Goal: Transaction & Acquisition: Book appointment/travel/reservation

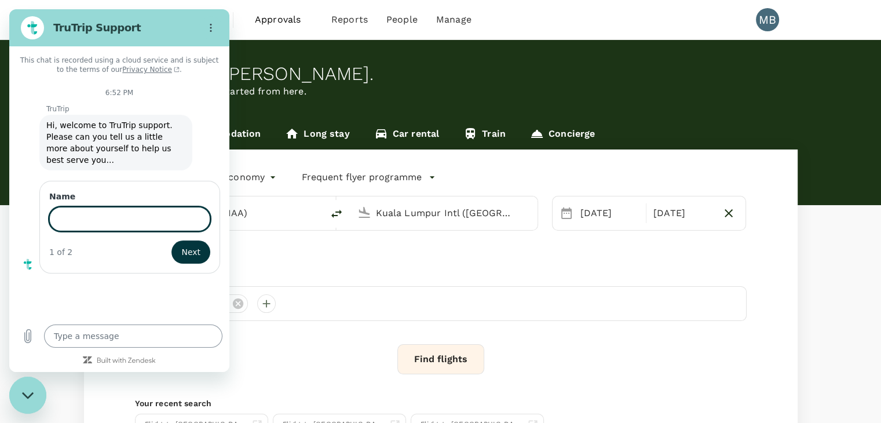
type textarea "x"
type input "dayat"
click at [203, 243] on button "Next" at bounding box center [191, 250] width 39 height 23
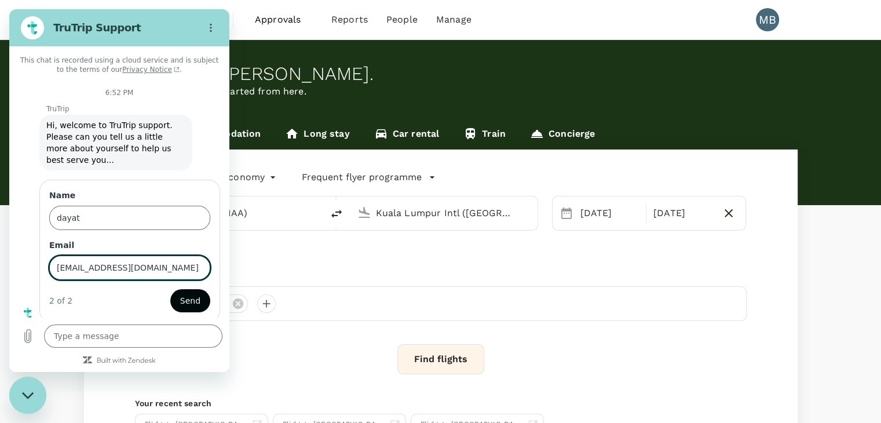
type input "[EMAIL_ADDRESS][DOMAIN_NAME]"
click at [193, 294] on span "Send" at bounding box center [190, 301] width 20 height 14
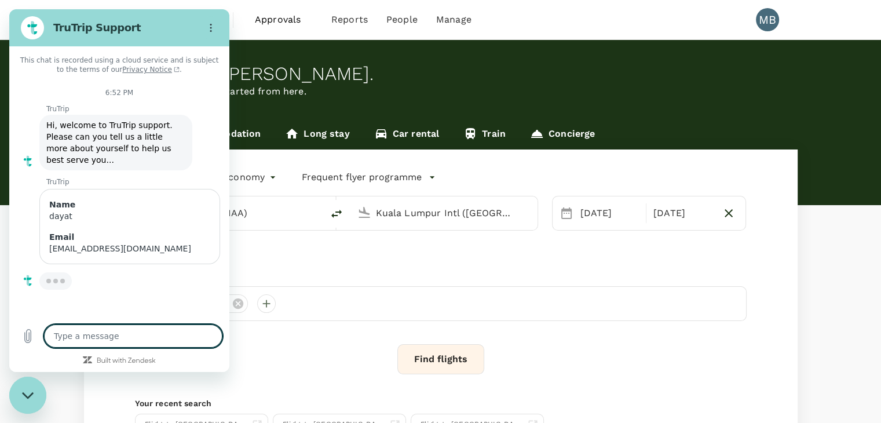
click at [156, 332] on textarea at bounding box center [133, 335] width 178 height 23
type textarea "x"
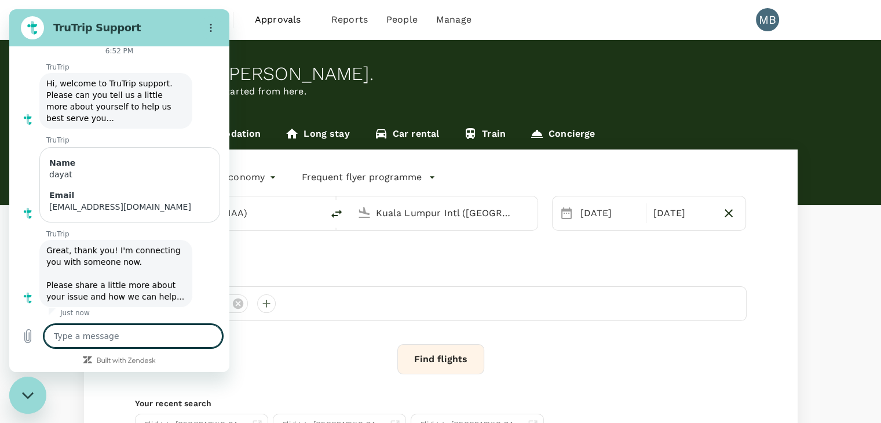
scroll to position [44, 0]
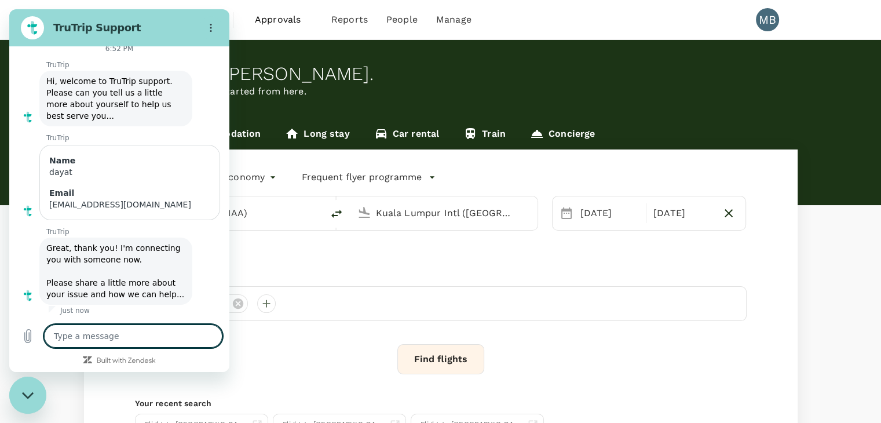
type textarea "r"
type textarea "x"
type textarea "re"
type textarea "x"
type textarea "rea"
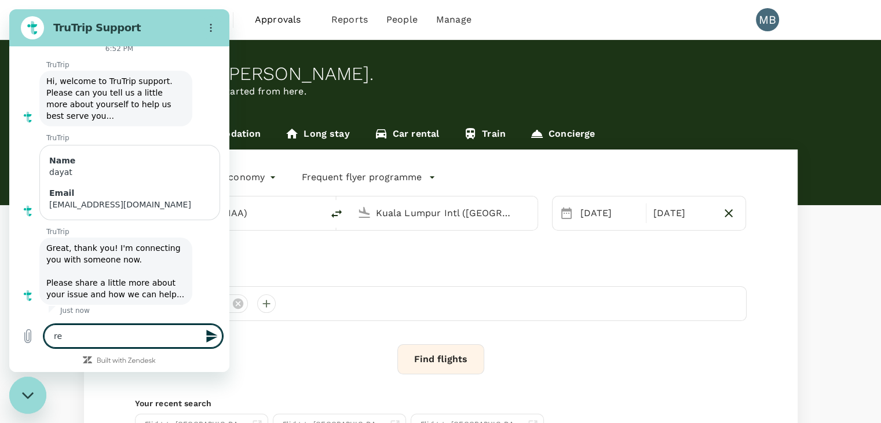
type textarea "x"
type textarea "real"
type textarea "x"
type textarea "reall"
type textarea "x"
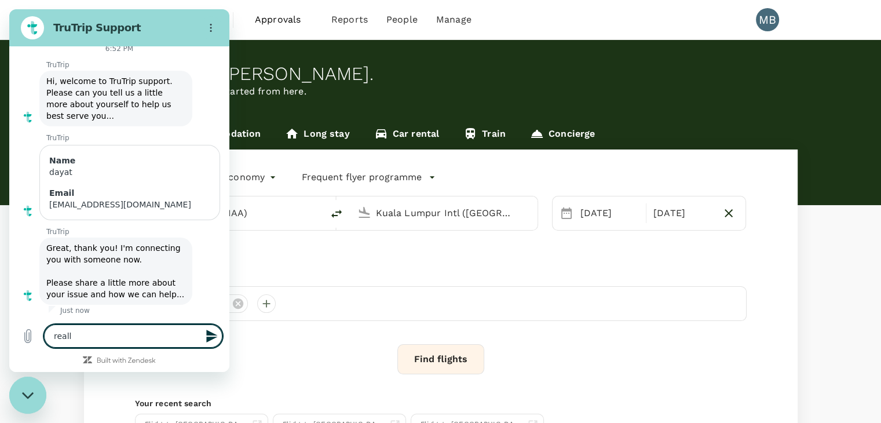
type textarea "really"
type textarea "x"
type textarea "really"
type textarea "x"
type textarea "really a"
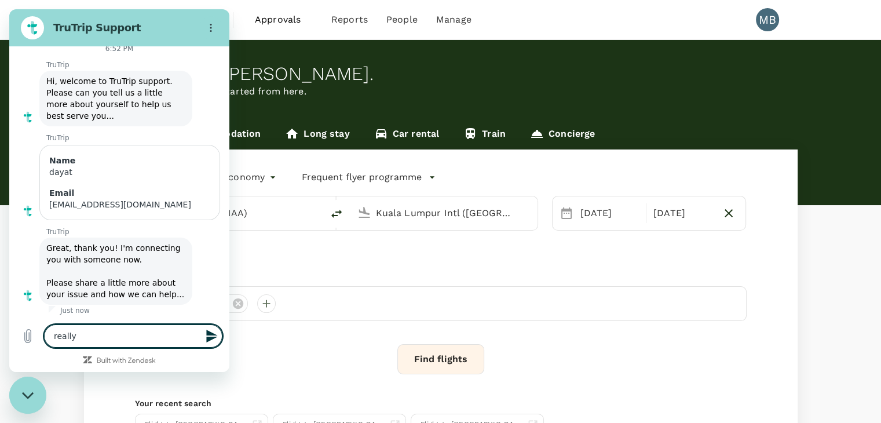
type textarea "x"
type textarea "really ap"
type textarea "x"
type textarea "really app"
type textarea "x"
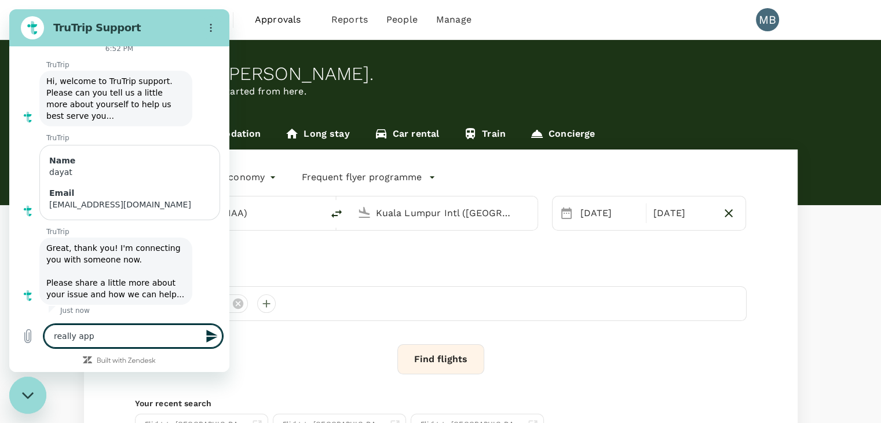
type textarea "really appe"
type textarea "x"
type textarea "really apper"
type textarea "x"
type textarea "really apperi"
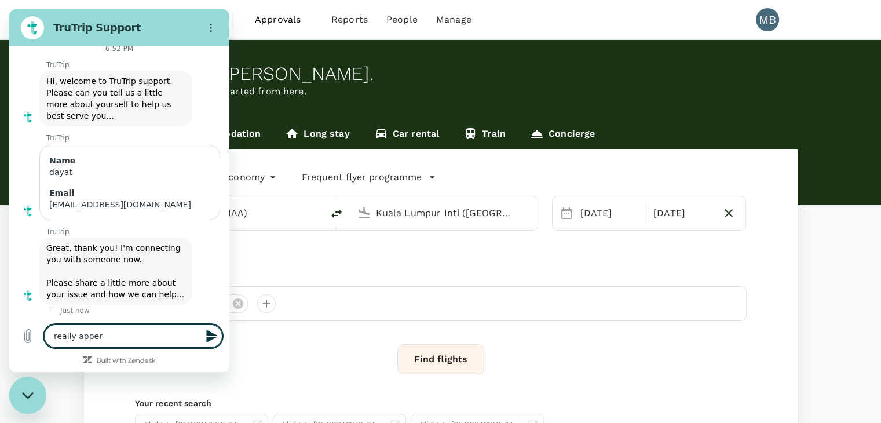
type textarea "x"
type textarea "really apperic"
type textarea "x"
type textarea "really apperica"
type textarea "x"
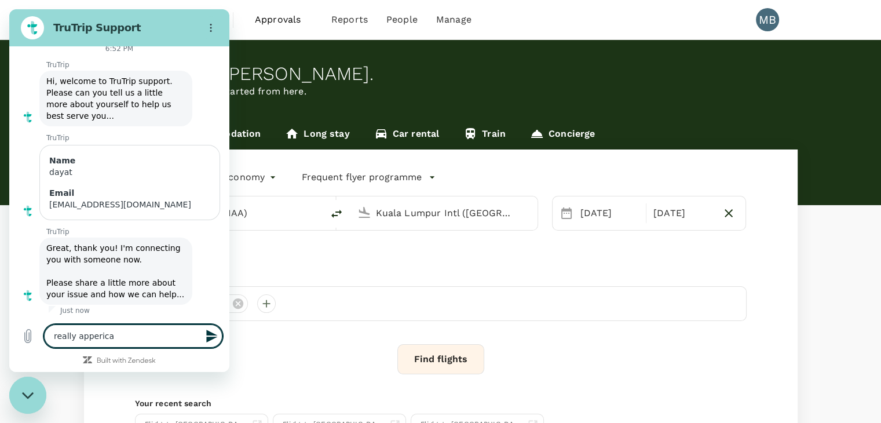
type textarea "really appericat"
type textarea "x"
type textarea "really appericate"
type textarea "x"
type textarea "really appericate"
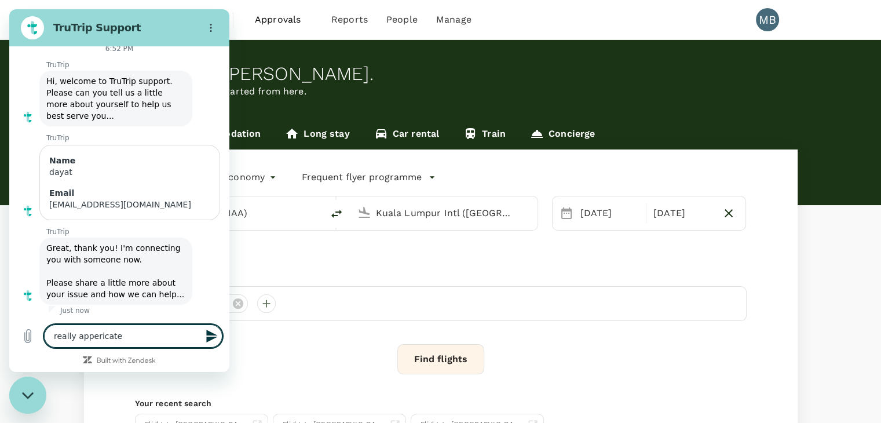
type textarea "x"
type textarea "really appericate i"
type textarea "x"
type textarea "really appericate if"
type textarea "x"
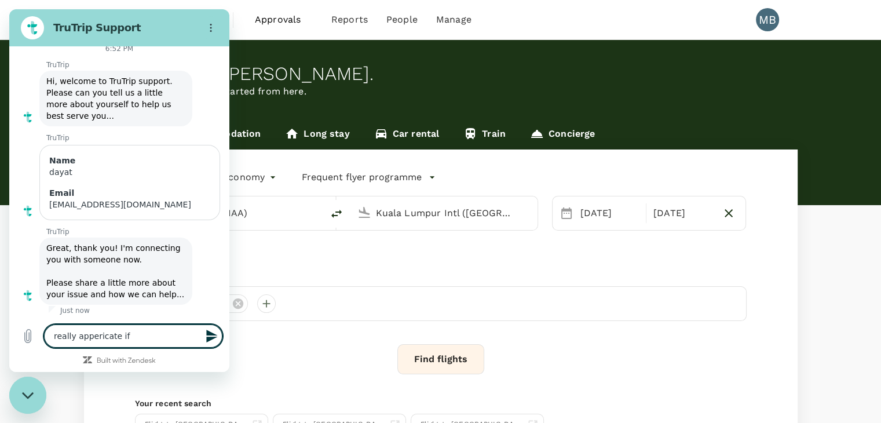
type textarea "really appericate if"
type textarea "x"
type textarea "really appericate if y"
type textarea "x"
type textarea "really appericate if yo"
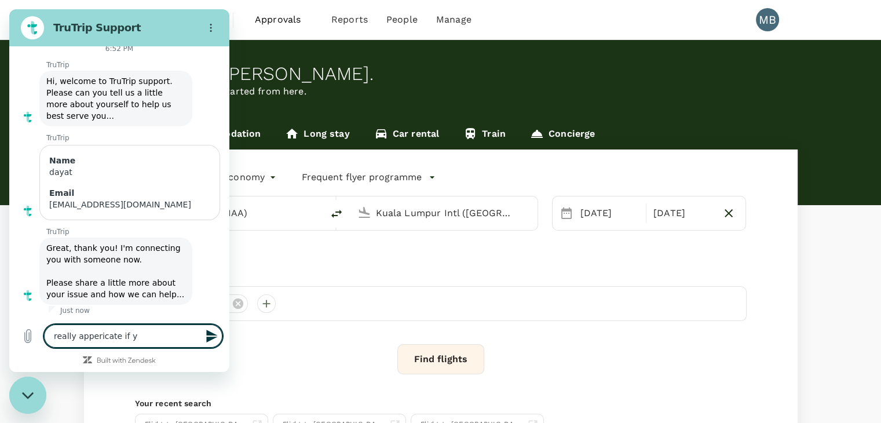
type textarea "x"
type textarea "really appericate if you"
type textarea "x"
type textarea "really appericate if you"
type textarea "x"
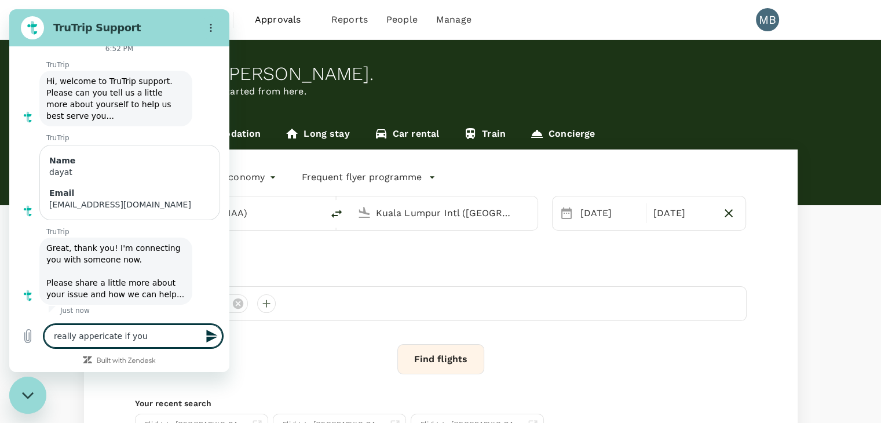
type textarea "really appericate if you c"
type textarea "x"
type textarea "really appericate if you co"
type textarea "x"
type textarea "really appericate if you cou"
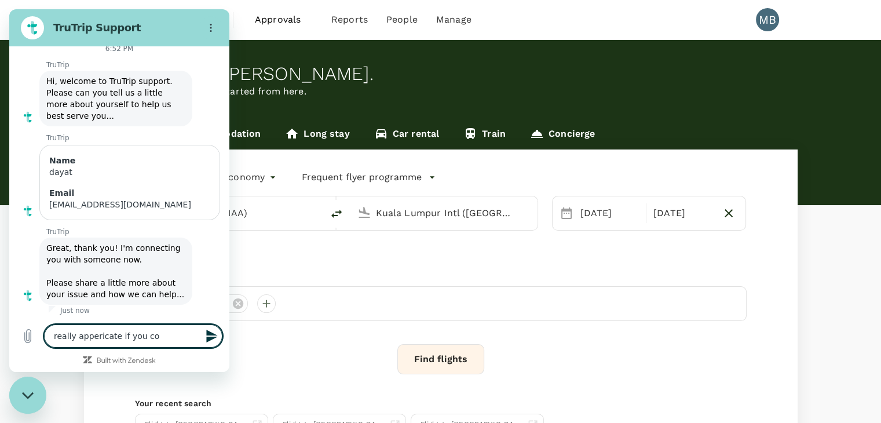
type textarea "x"
type textarea "really appericate if you coul"
type textarea "x"
type textarea "really appericate if you could"
type textarea "x"
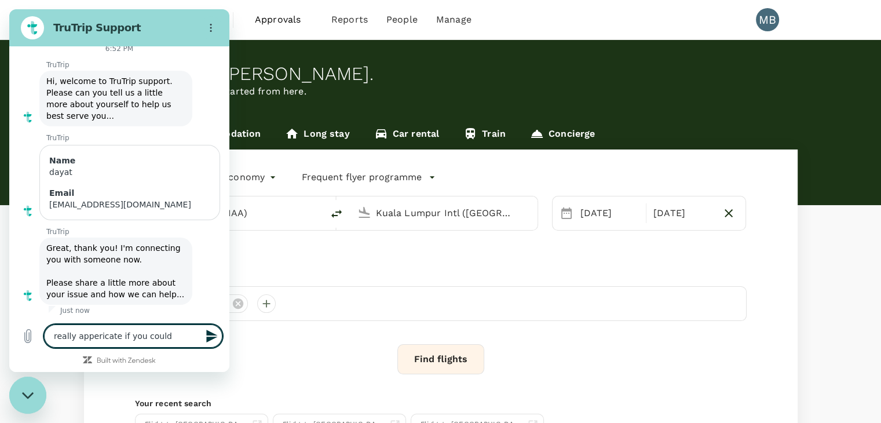
type textarea "really appericate if you could"
type textarea "x"
type textarea "really appericate if you could u"
type textarea "x"
type textarea "really appericate if you could up"
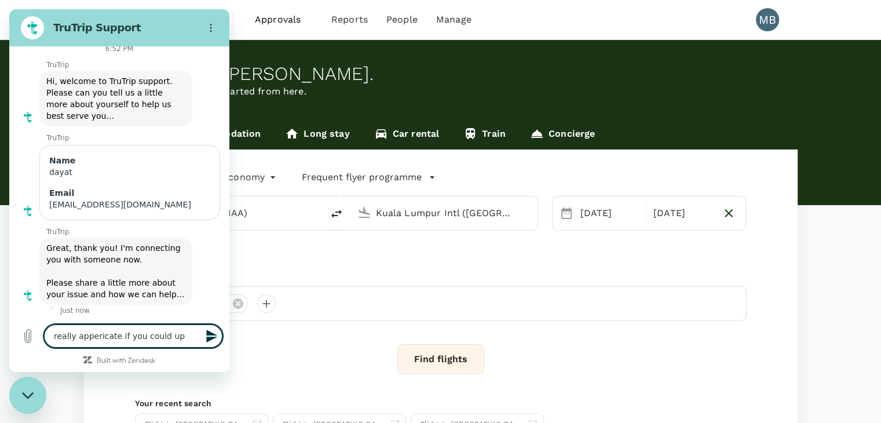
type textarea "x"
type textarea "really appericate if you could upd"
type textarea "x"
type textarea "really appericate if you could upda"
type textarea "x"
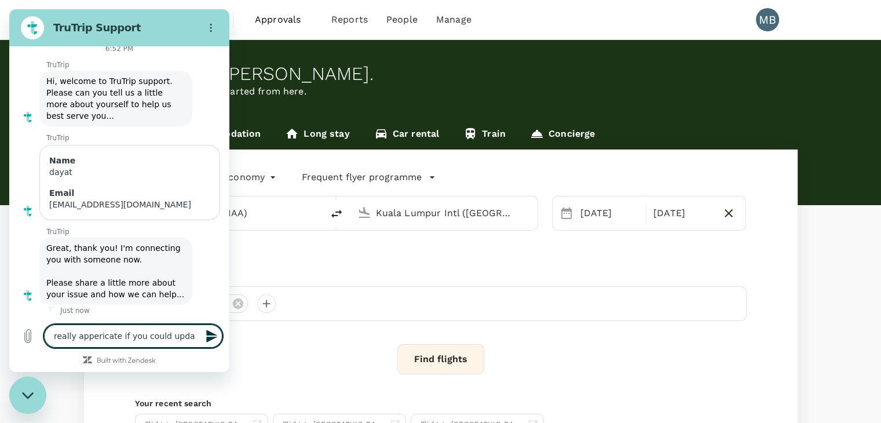
type textarea "really appericate if you could updat"
type textarea "x"
type textarea "really appericate if you could update"
type textarea "x"
type textarea "really appericate if you could update"
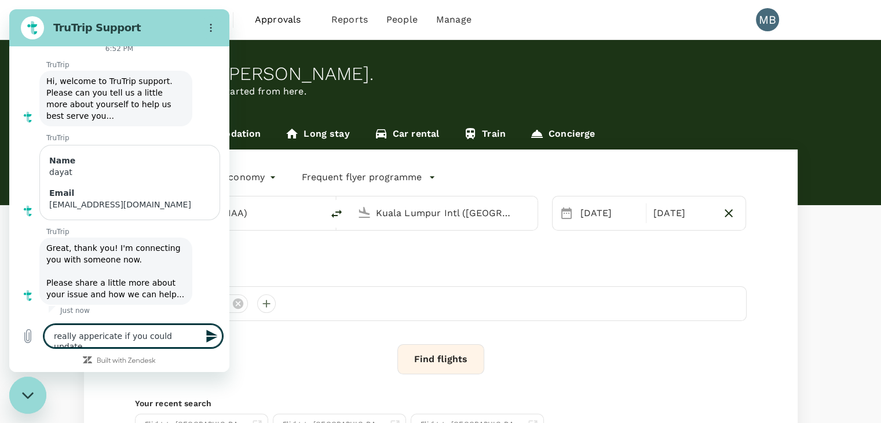
type textarea "x"
type textarea "really appericate if you could update t"
type textarea "x"
type textarea "really appericate if you could update th"
type textarea "x"
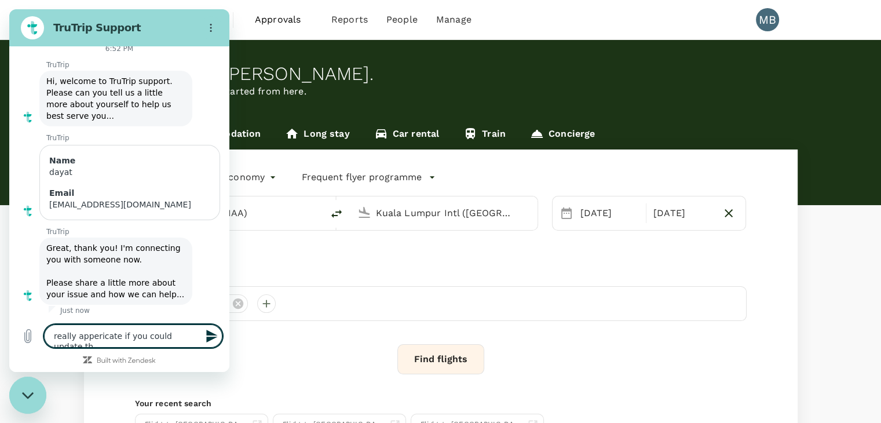
type textarea "really appericate if you could update thi"
type textarea "x"
type textarea "really appericate if you could update this"
type textarea "x"
type textarea "really appericate if you could update this"
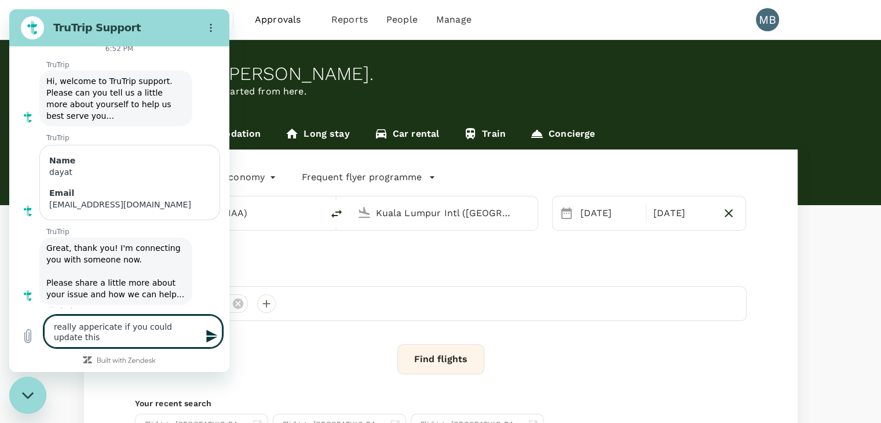
type textarea "x"
type textarea "really appericate if you could update this c"
type textarea "x"
type textarea "really appericate if you could update this ca"
type textarea "x"
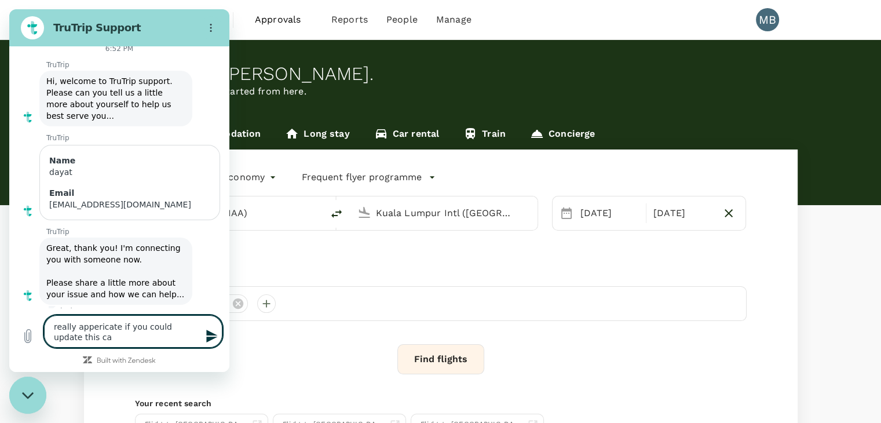
type textarea "really appericate if you could update this cas"
type textarea "x"
type textarea "really appericate if you could update this case"
type textarea "x"
type textarea "really appericate if you could update this case"
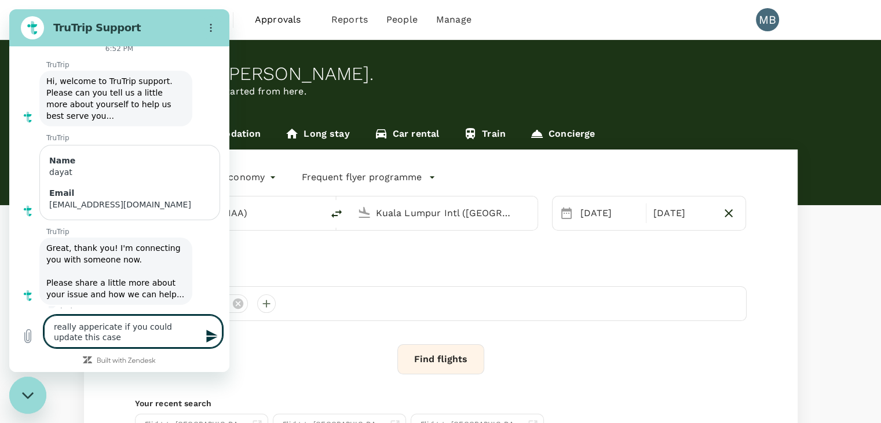
type textarea "x"
type textarea "really appericate if you could update this case n"
type textarea "x"
type textarea "really appericate if you could update this case nu"
type textarea "x"
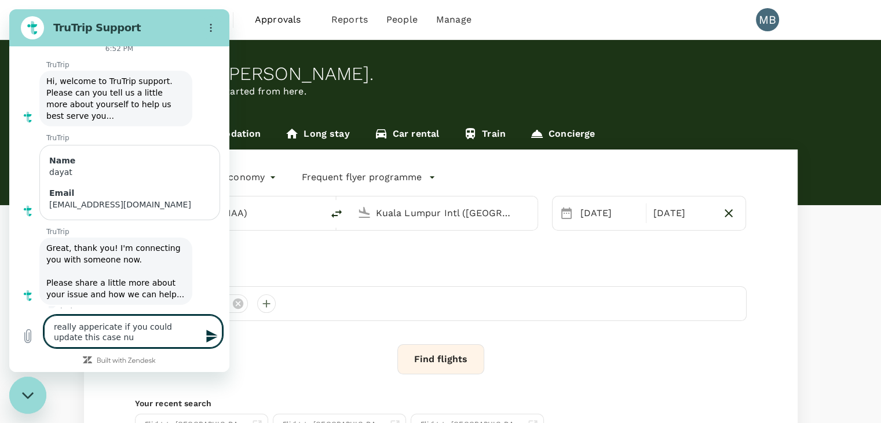
type textarea "really appericate if you could update this case num"
type textarea "x"
type textarea "really appericate if you could update this case numb"
type textarea "x"
type textarea "really appericate if you could update this case numbe"
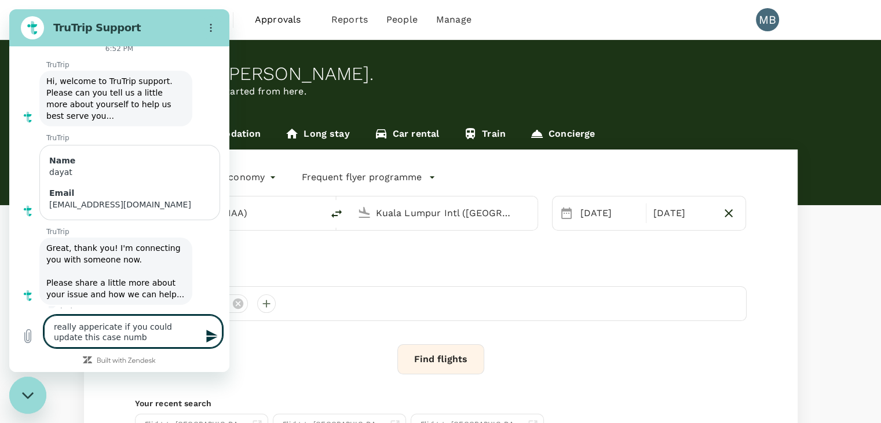
type textarea "x"
type textarea "really appericate if you could update this case number"
type textarea "x"
type textarea "really appericate if you could update this case number"
type textarea "x"
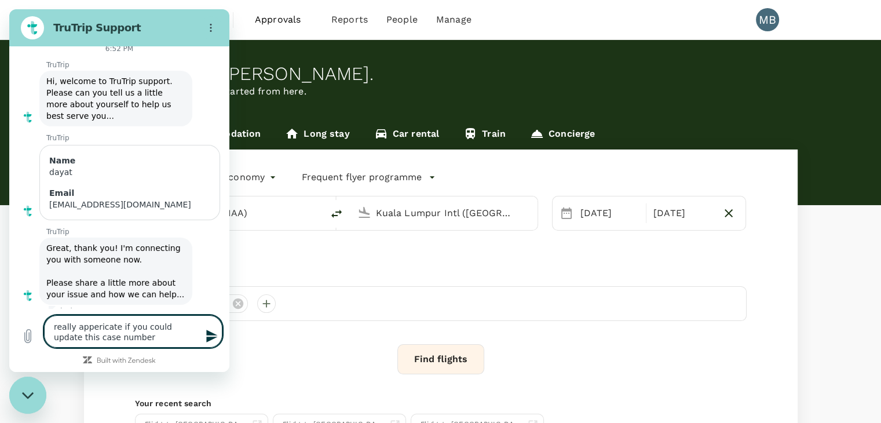
scroll to position [53, 0]
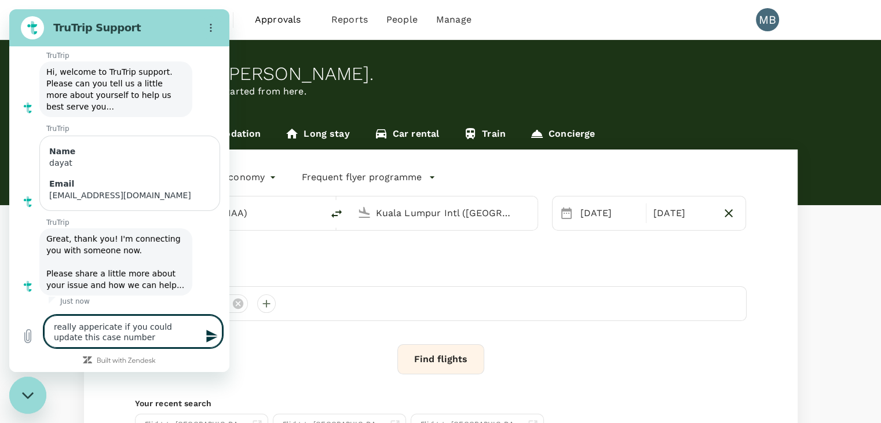
paste textarea "172942"
type textarea "really appericate if you could update this case number 172942"
type textarea "x"
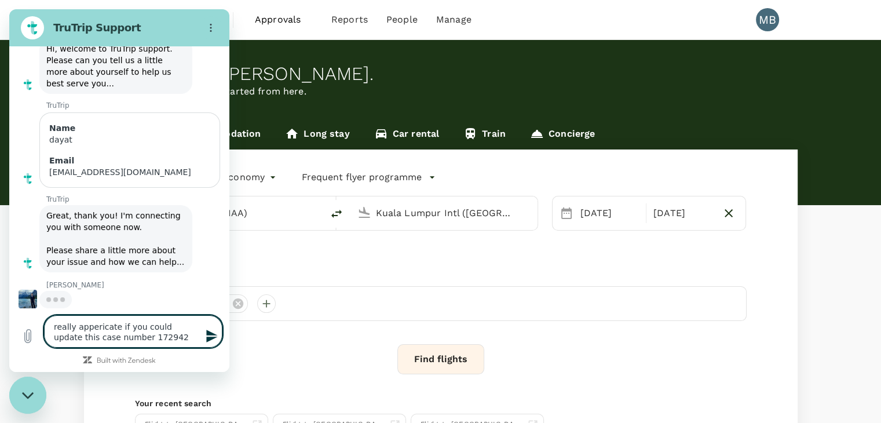
scroll to position [75, 0]
type textarea "really appreciate if you could update this case number 172942"
type textarea "x"
type textarea "really appreciate if you could update this case number 172942"
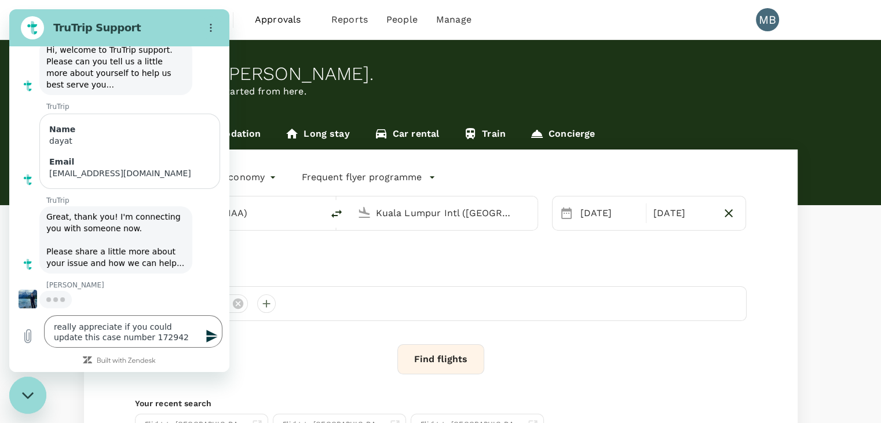
click at [209, 337] on icon "Send message" at bounding box center [211, 336] width 11 height 13
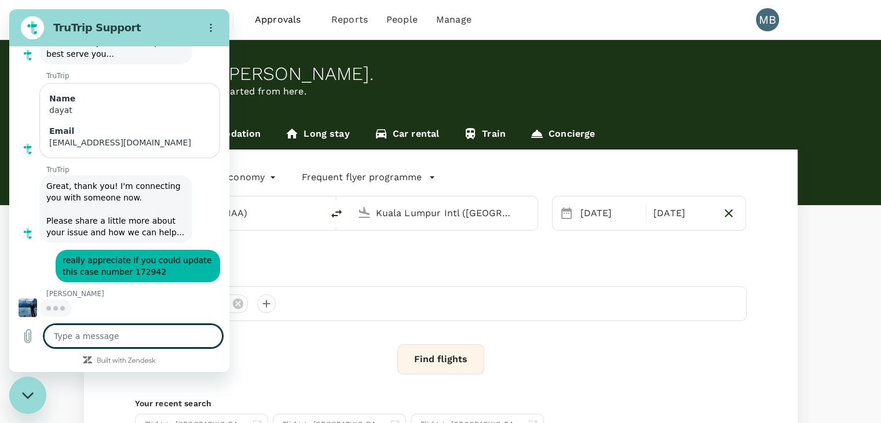
scroll to position [105, 0]
type textarea "x"
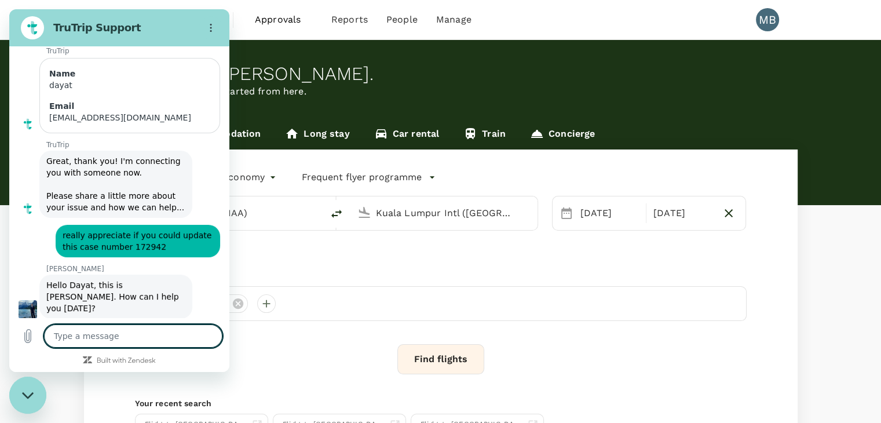
scroll to position [133, 0]
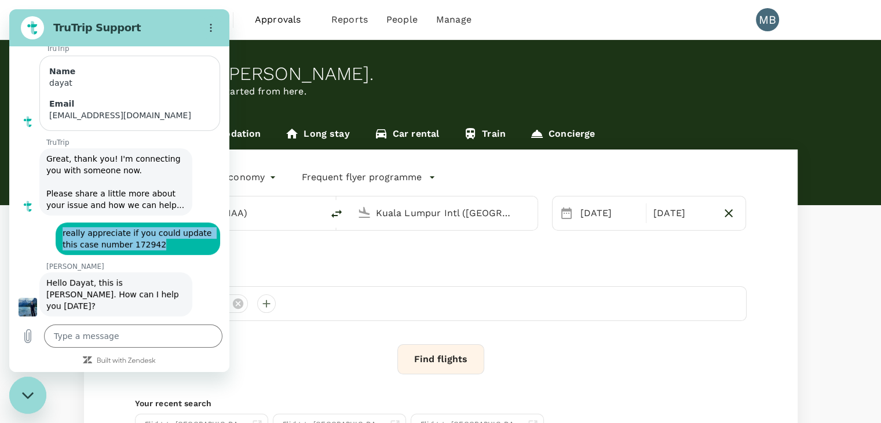
drag, startPoint x: 63, startPoint y: 232, endPoint x: 165, endPoint y: 249, distance: 103.3
click at [165, 249] on span "really appreciate if you could update this case number 172942" at bounding box center [138, 238] width 151 height 23
copy span "really appreciate if you could update this case number 172942"
click at [122, 339] on textarea at bounding box center [133, 335] width 178 height 23
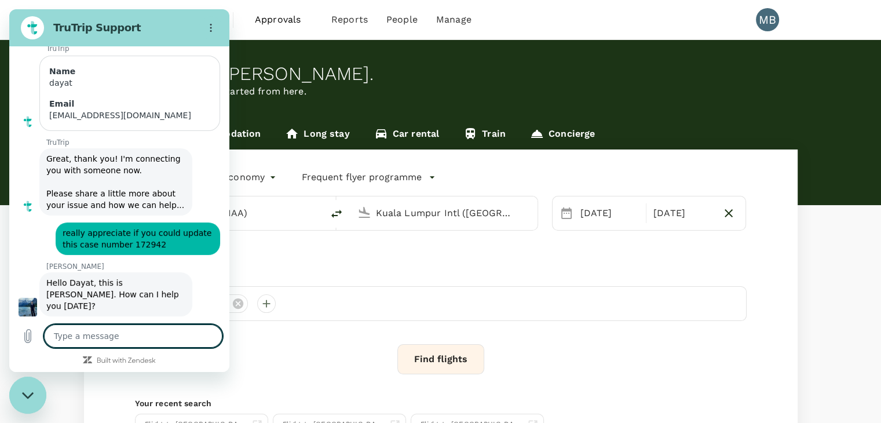
paste textarea "really appreciate if you could update this case number 172942"
type textarea "really appreciate if you could update this case number 172942"
type textarea "x"
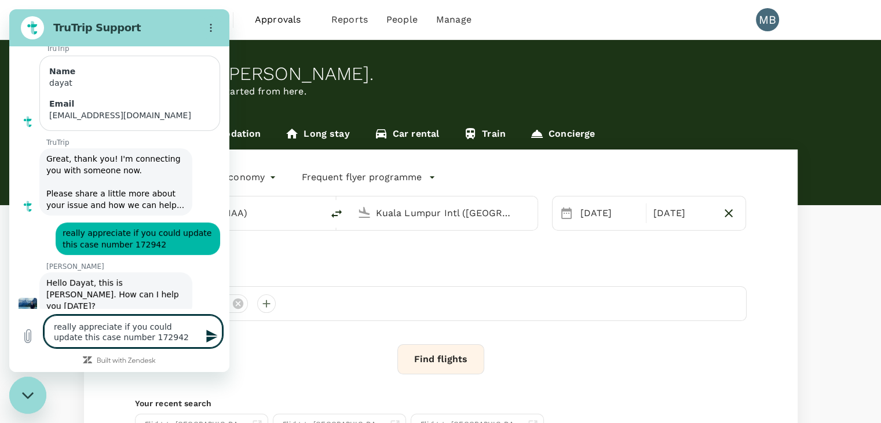
type textarea "really appreciate if you could update this case number 172942"
click at [213, 332] on icon "Send message" at bounding box center [212, 336] width 14 height 14
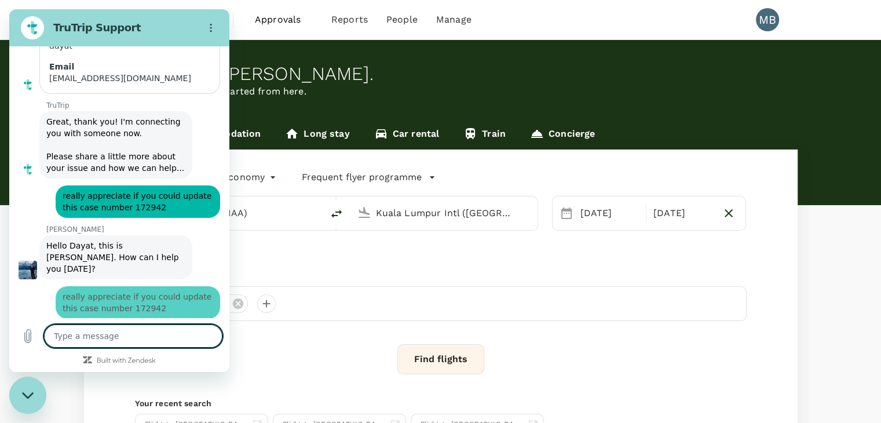
type textarea "x"
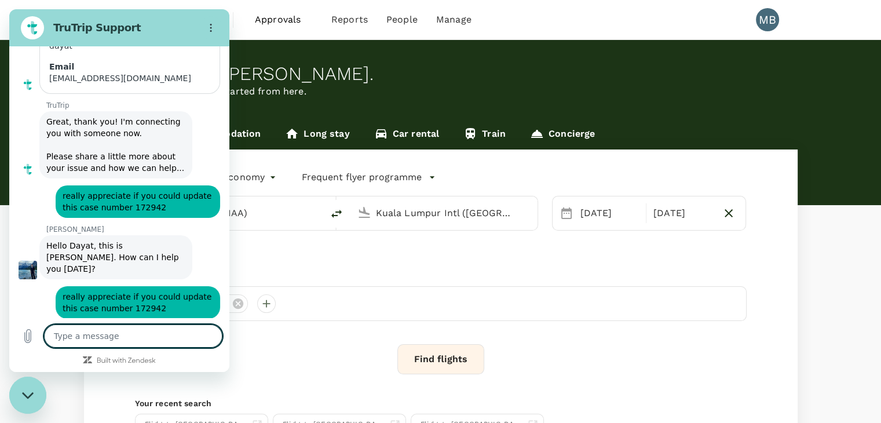
scroll to position [173, 0]
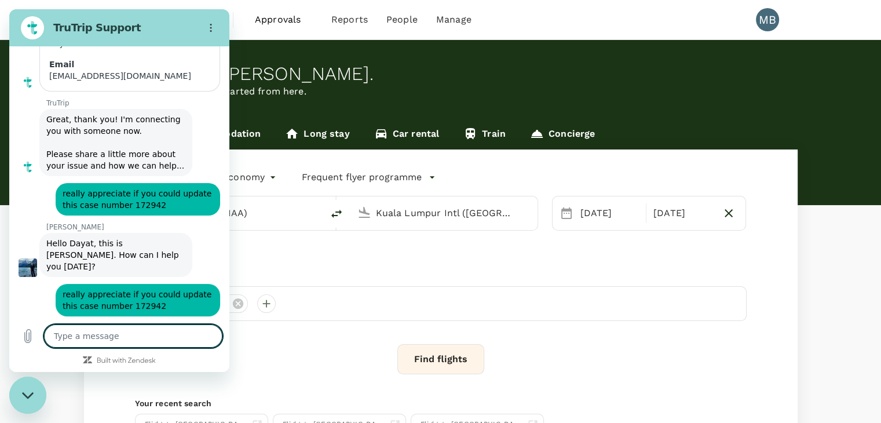
click at [193, 335] on textarea at bounding box center [133, 335] width 178 height 23
paste textarea "Four Points By [PERSON_NAME]"
type textarea "Four Points By [PERSON_NAME]"
type textarea "x"
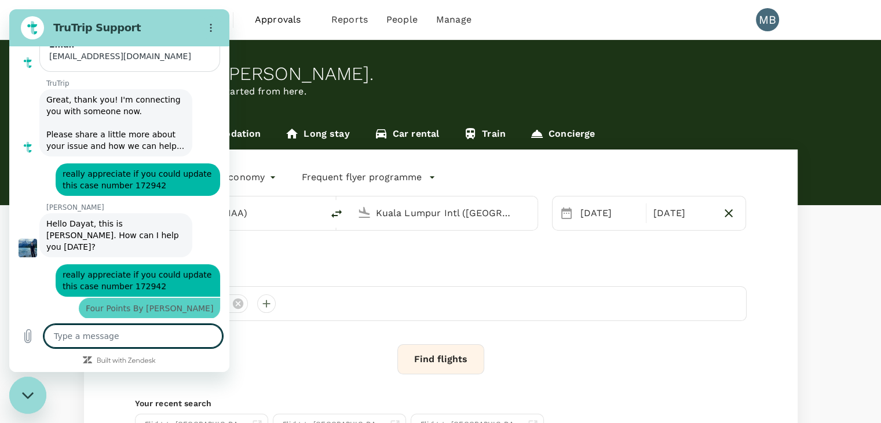
type textarea "x"
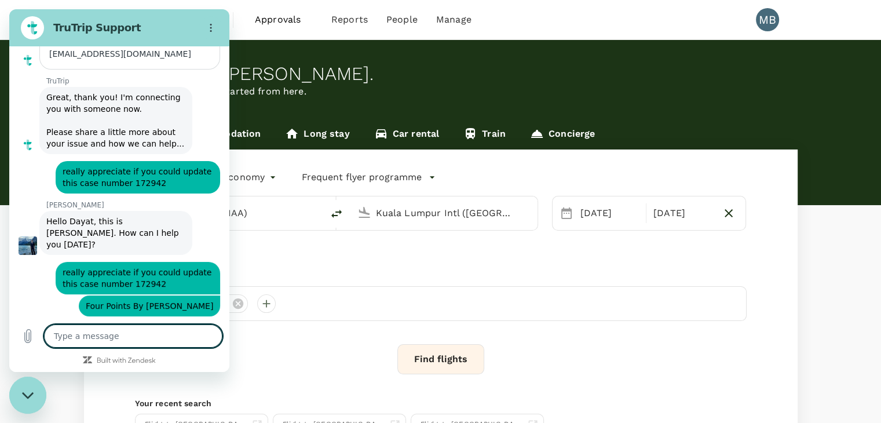
type textarea "c"
type textarea "x"
type textarea "ch"
type textarea "x"
type textarea "che"
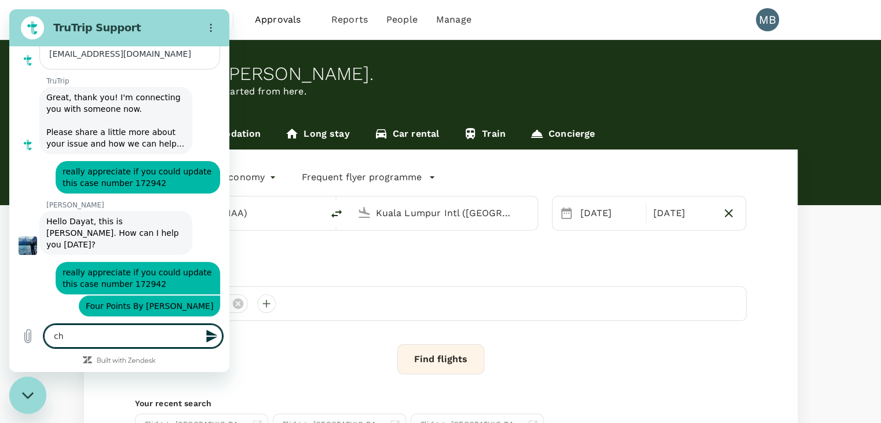
type textarea "x"
type textarea "chec"
type textarea "x"
type textarea "check"
type textarea "x"
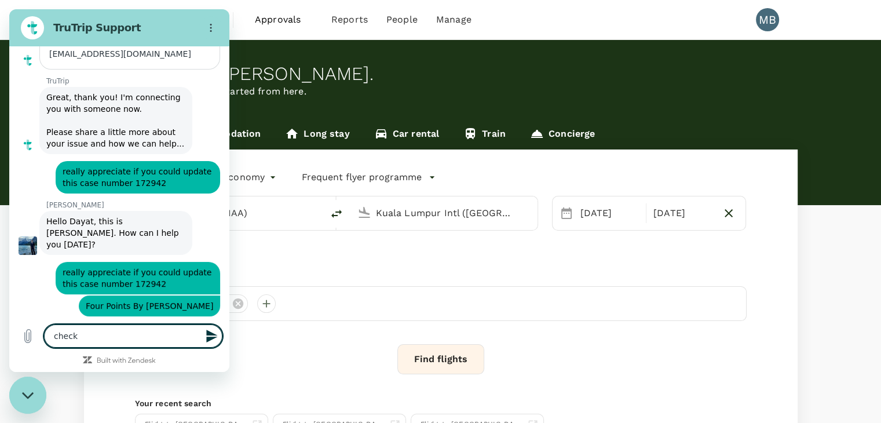
type textarea "check"
type textarea "x"
type textarea "check i"
type textarea "x"
type textarea "check in"
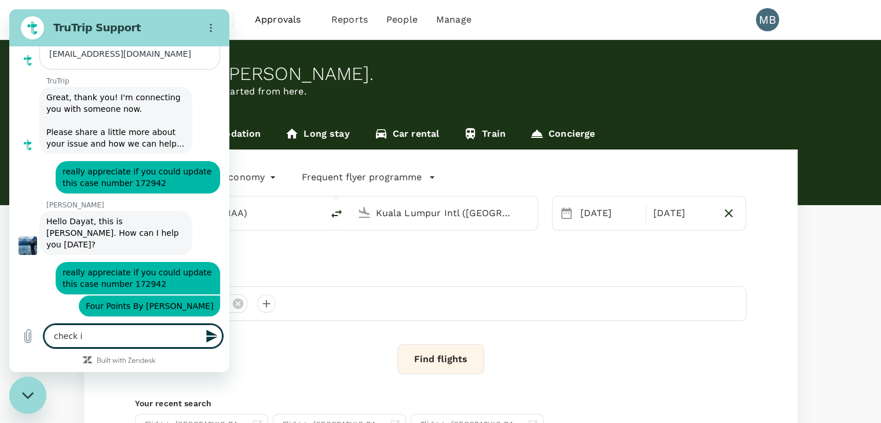
type textarea "x"
type textarea "check in"
type textarea "x"
type textarea "check in d"
type textarea "x"
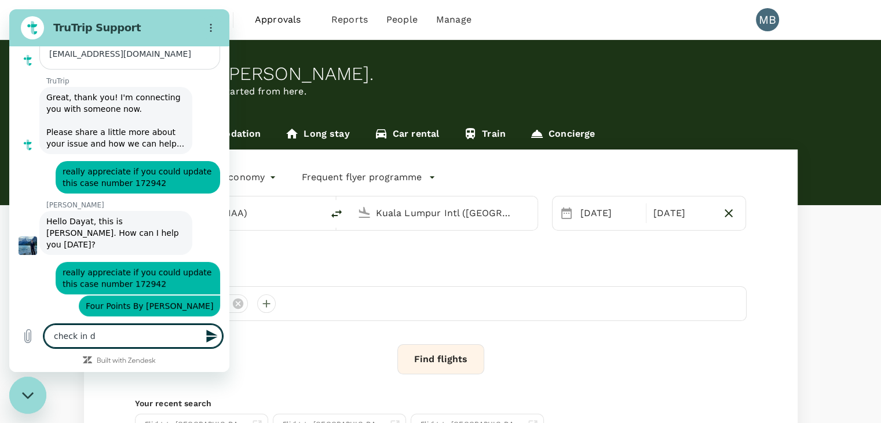
type textarea "check in da"
type textarea "x"
type textarea "check in dat"
type textarea "x"
type textarea "check in date"
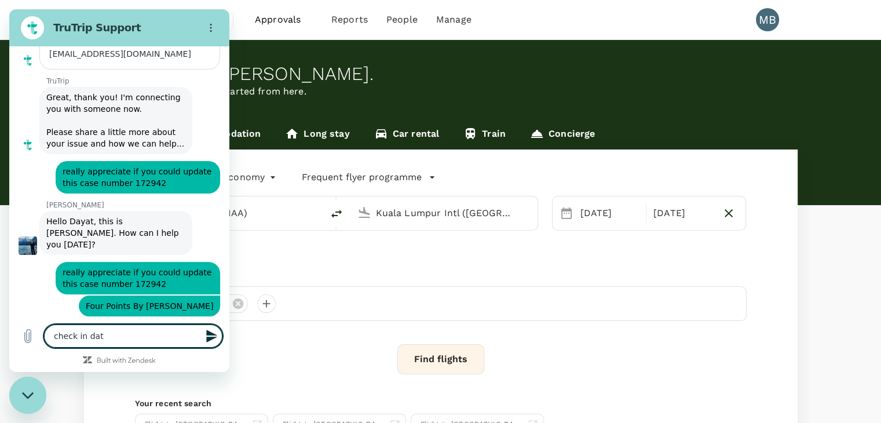
type textarea "x"
type textarea "check in date"
type textarea "x"
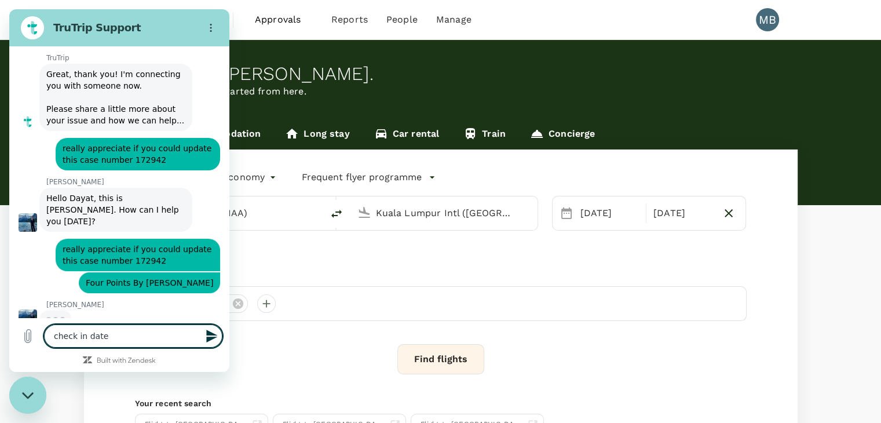
scroll to position [217, 0]
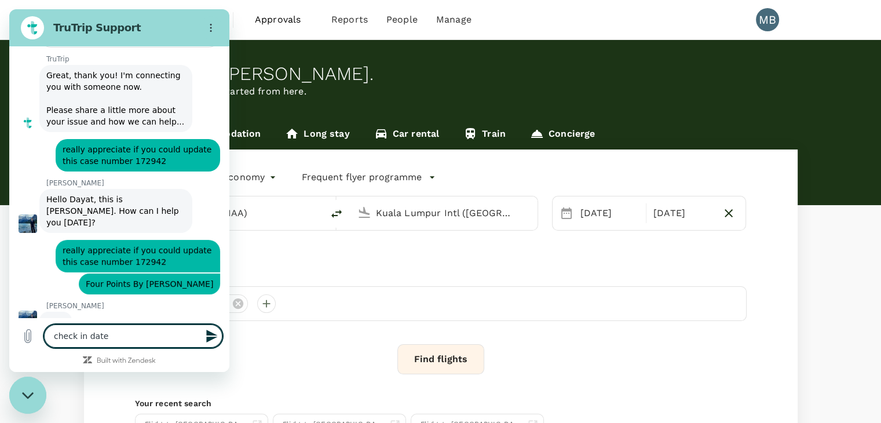
type textarea "check in date 0"
type textarea "x"
type textarea "check in date 06"
type textarea "x"
type textarea "check in date 06"
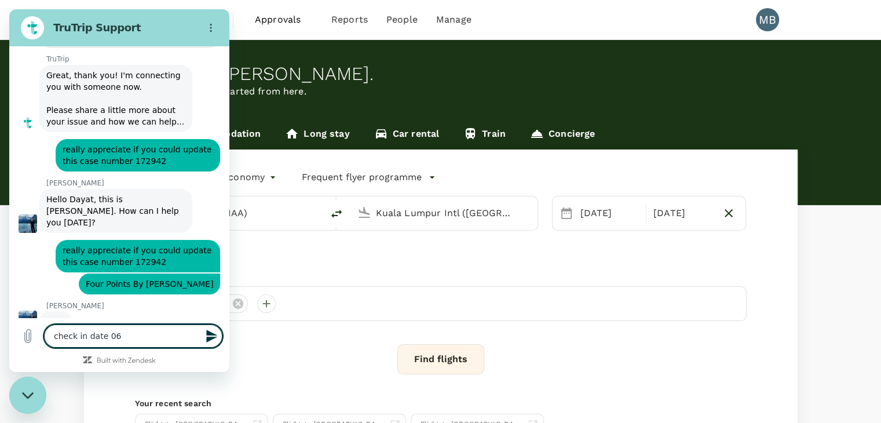
type textarea "x"
type textarea "check in date 06 s"
type textarea "x"
type textarea "check in date 06 se"
type textarea "x"
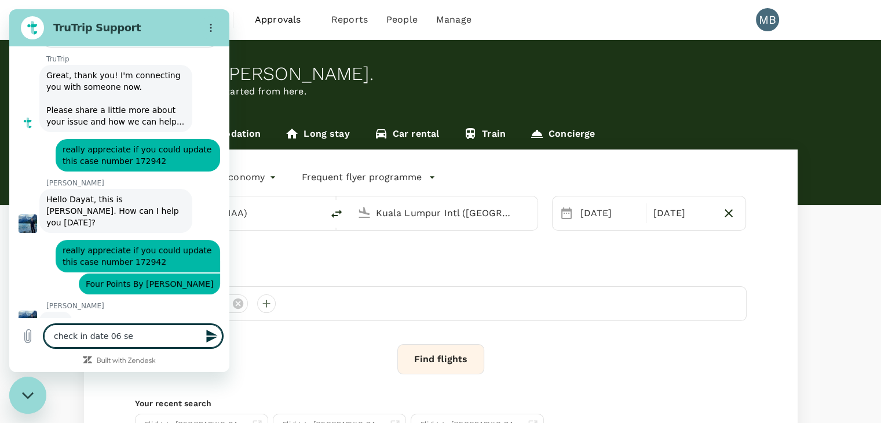
type textarea "check in date [DATE]"
type textarea "x"
type textarea "check in date [DATE]"
type textarea "x"
type textarea "check in date [DATE] 2"
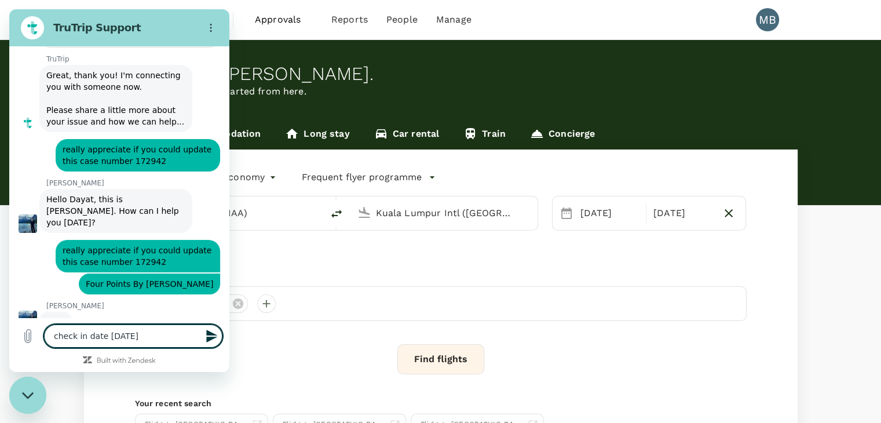
type textarea "x"
type textarea "check in date [DATE]"
type textarea "x"
type textarea "check in date [DATE]"
type textarea "x"
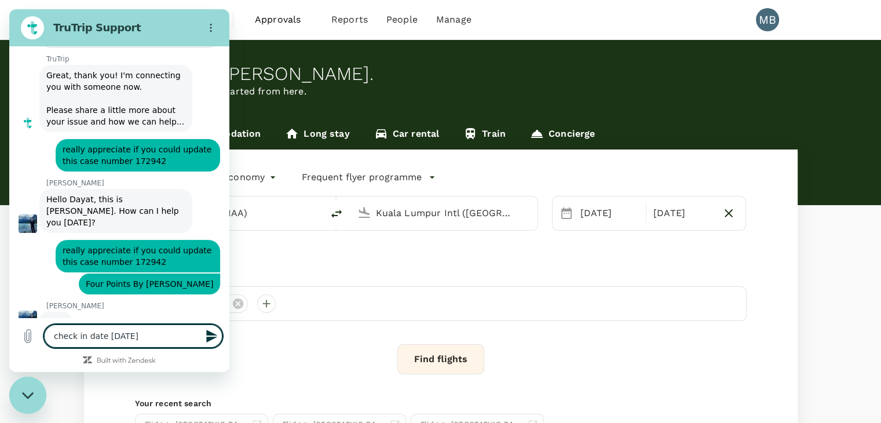
type textarea "check in date [DATE]"
type textarea "x"
type textarea "check in date [DATE]"
type textarea "x"
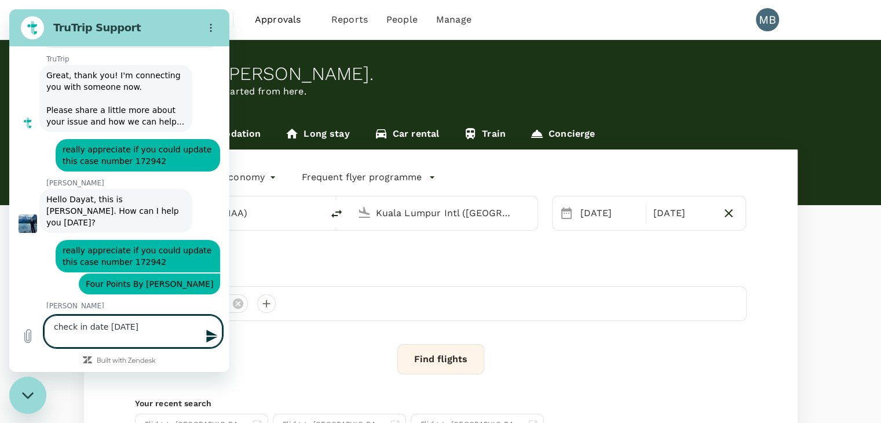
scroll to position [218, 0]
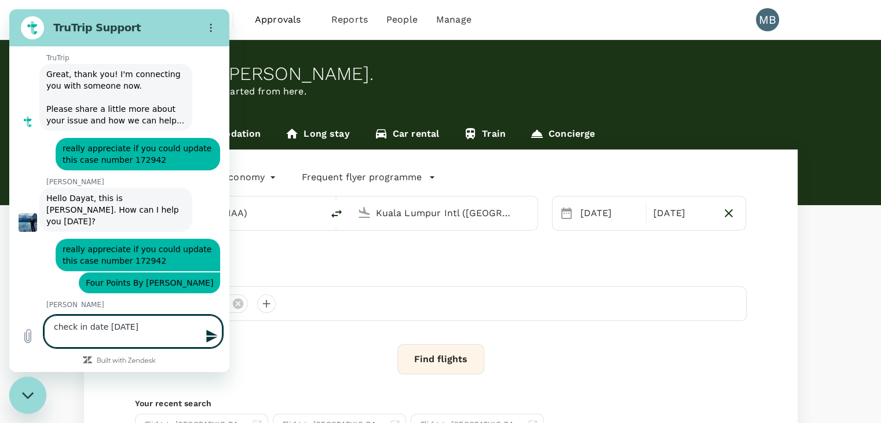
type textarea "check in date [DATE] c"
type textarea "x"
type textarea "check in date [DATE] ch"
type textarea "x"
type textarea "check in date [DATE] che"
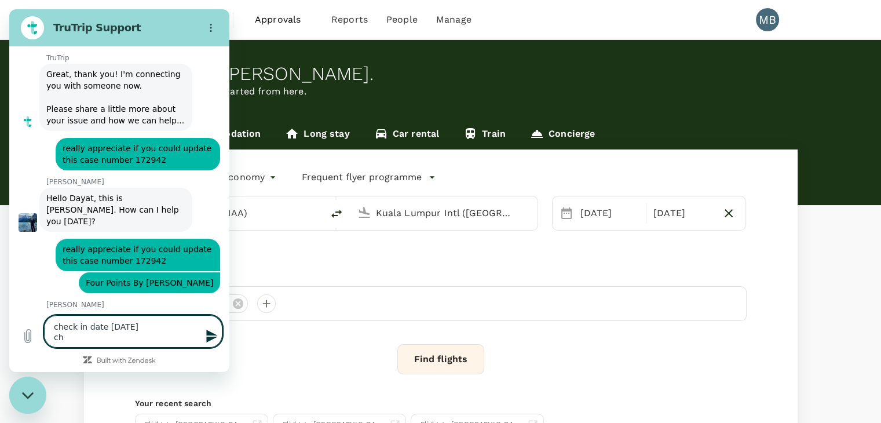
type textarea "x"
type textarea "check in date [DATE] chec"
type textarea "x"
type textarea "check in date [DATE] check"
type textarea "x"
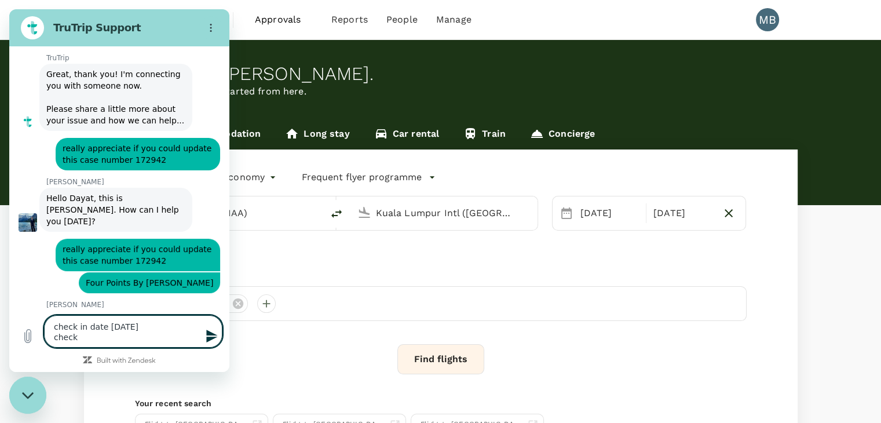
type textarea "check in date [DATE] check"
type textarea "x"
type textarea "check in date [DATE] check o"
type textarea "x"
type textarea "check in date [DATE] check ou"
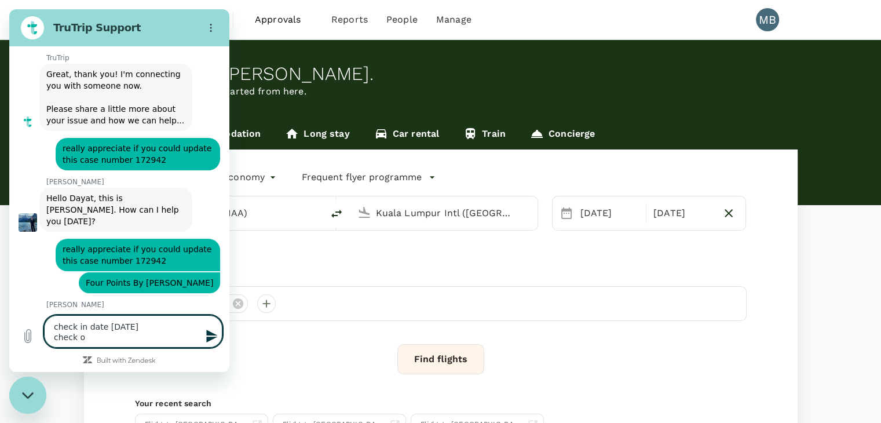
type textarea "x"
type textarea "check in date [DATE] check out"
type textarea "x"
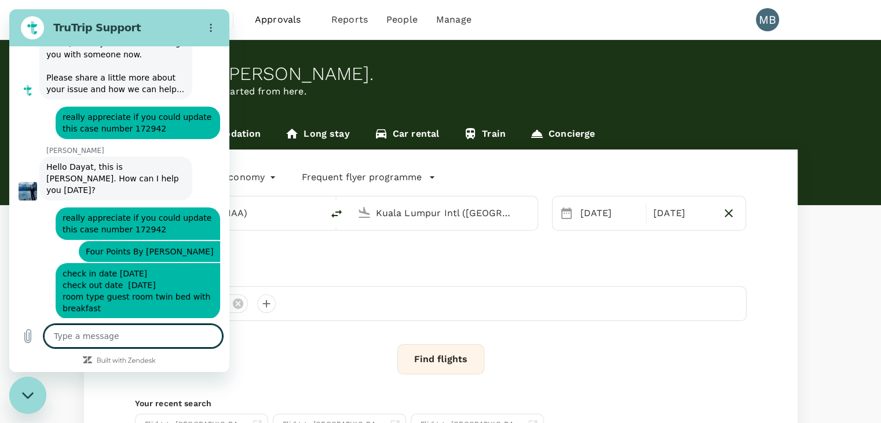
scroll to position [251, 0]
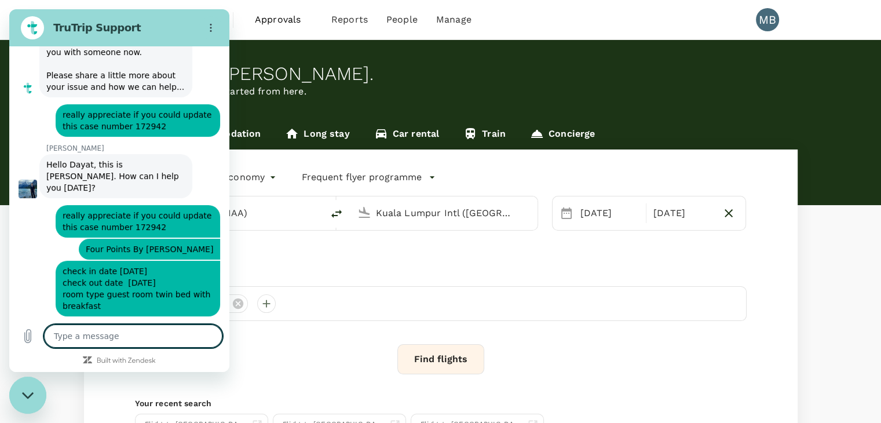
click at [24, 401] on div "Close messaging window" at bounding box center [27, 395] width 35 height 35
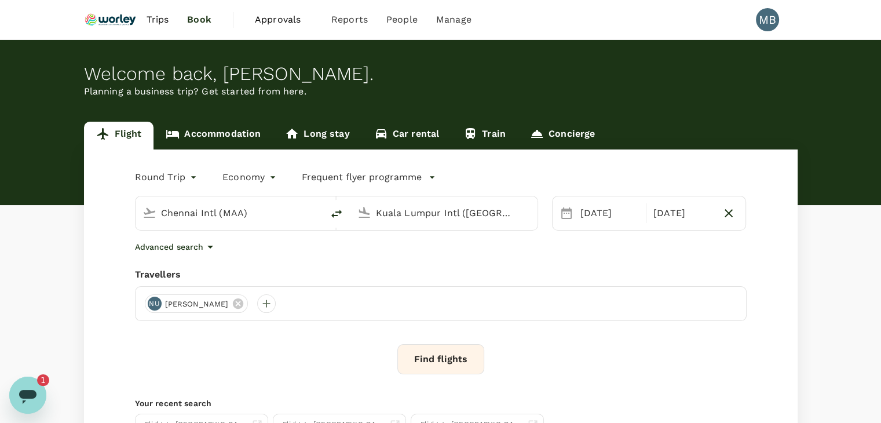
scroll to position [0, 0]
click at [25, 385] on icon "Open messaging window, 1 unread message" at bounding box center [27, 395] width 21 height 21
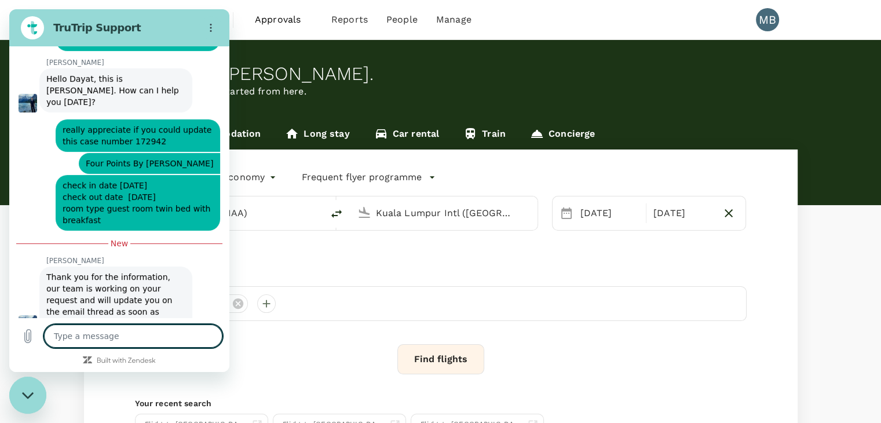
scroll to position [355, 0]
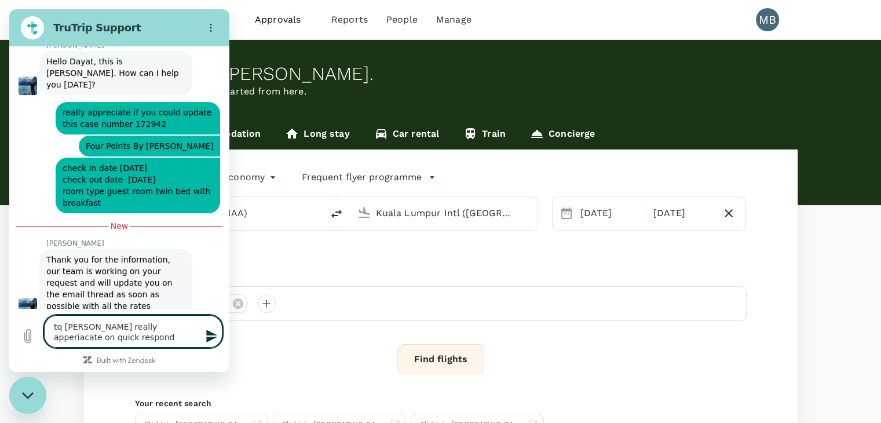
click at [133, 327] on textarea "tq [PERSON_NAME] really apperiacate on quick respond" at bounding box center [133, 331] width 178 height 32
click at [71, 324] on textarea "tq [PERSON_NAME] really appreciate on quick respond" at bounding box center [133, 331] width 178 height 32
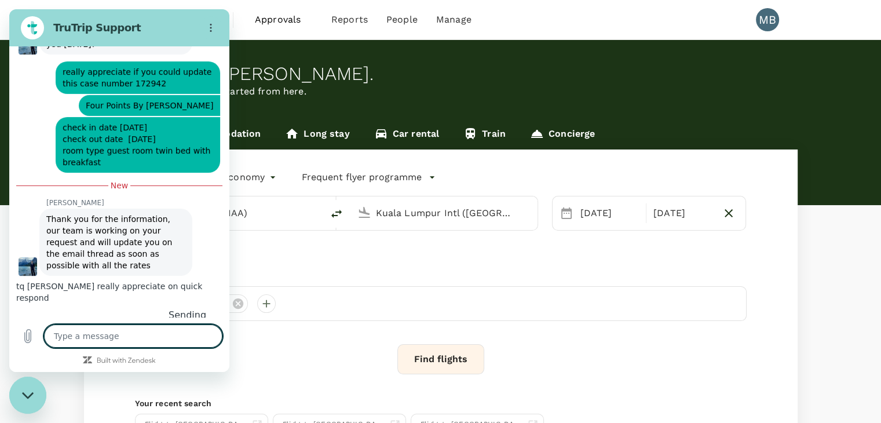
scroll to position [394, 0]
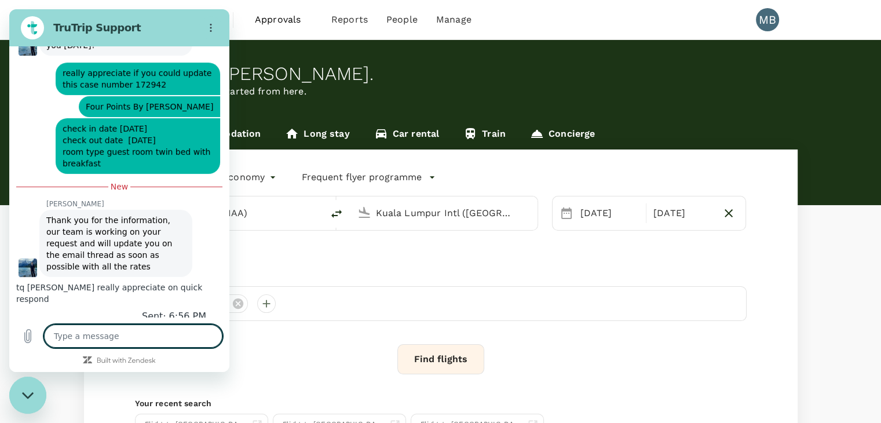
click at [31, 389] on div "Close messaging window" at bounding box center [27, 395] width 35 height 35
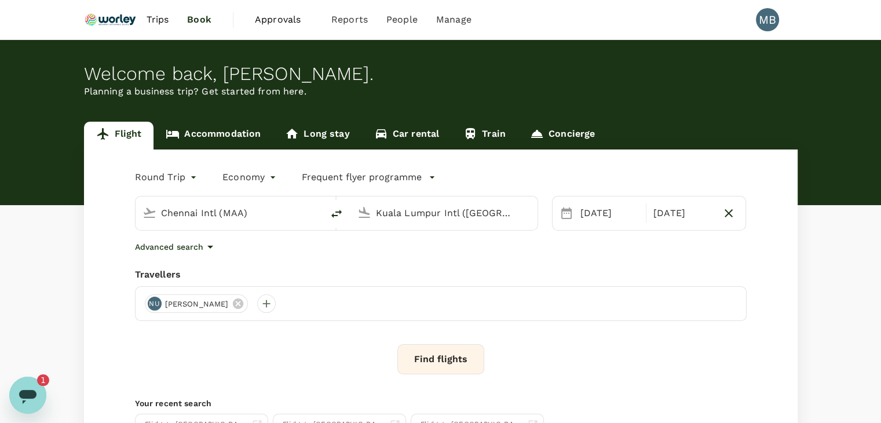
scroll to position [0, 0]
click at [25, 389] on icon "Open messaging window, 1 unread message" at bounding box center [27, 395] width 21 height 21
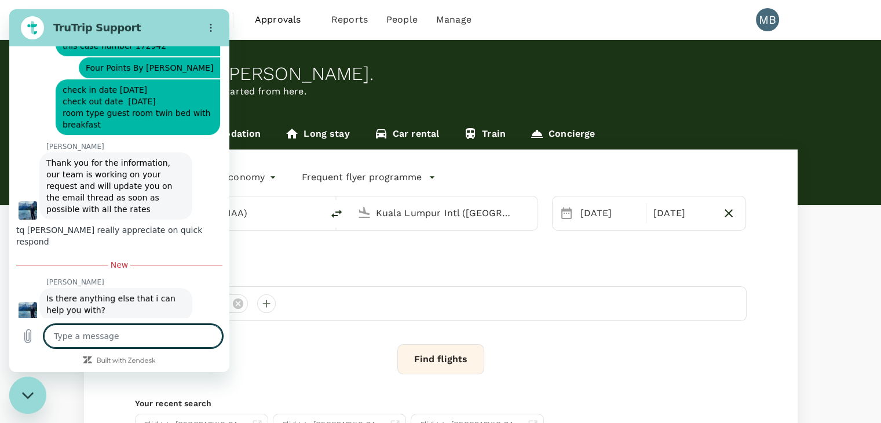
scroll to position [444, 0]
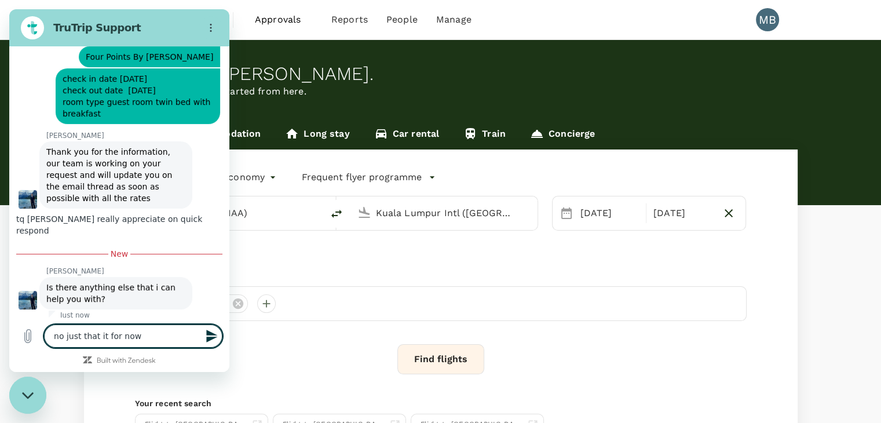
click at [62, 335] on textarea "no just that it for now" at bounding box center [133, 335] width 178 height 23
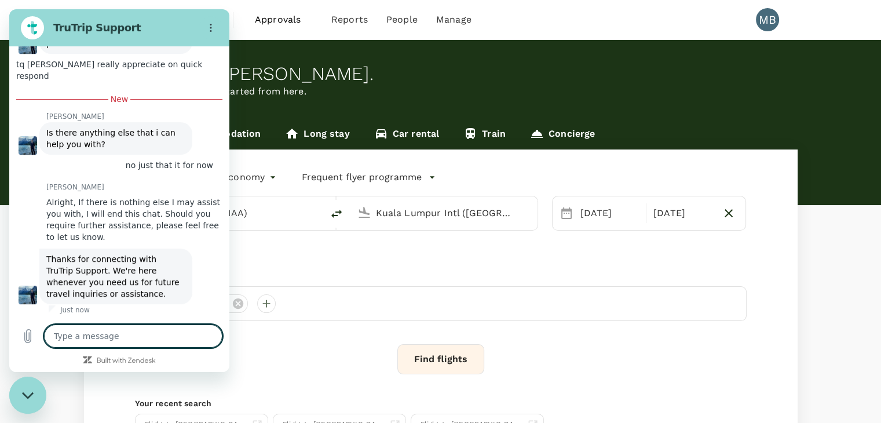
scroll to position [613, 0]
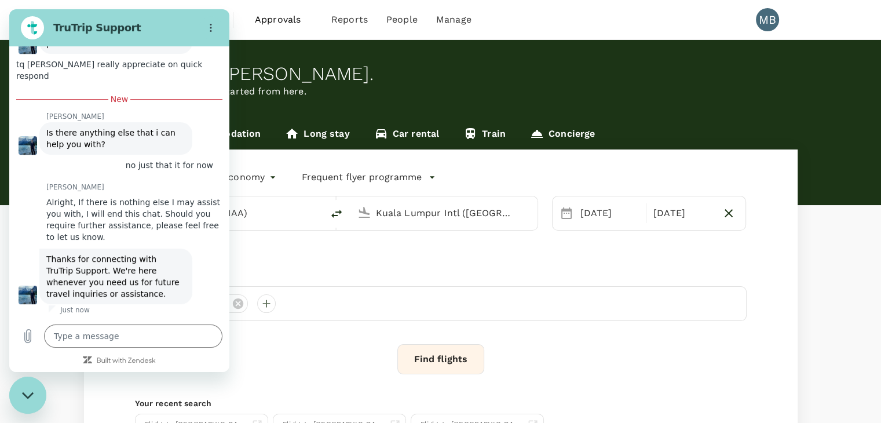
click at [24, 388] on div "Close messaging window" at bounding box center [27, 395] width 35 height 35
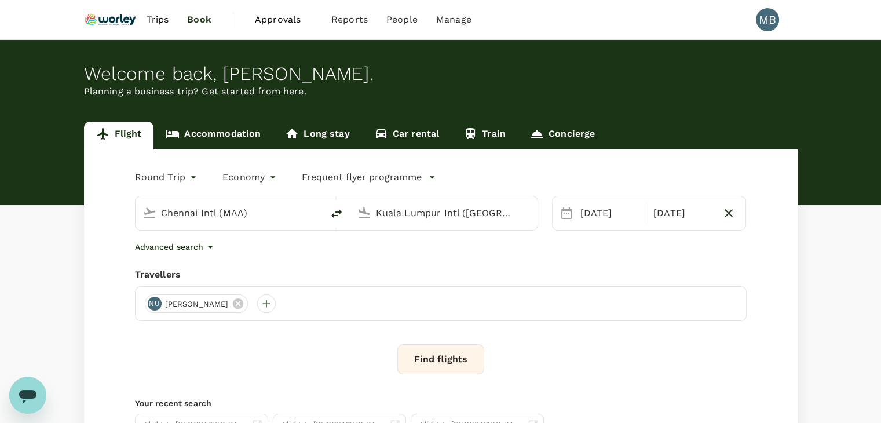
click at [28, 386] on icon "Open messaging window" at bounding box center [27, 395] width 21 height 21
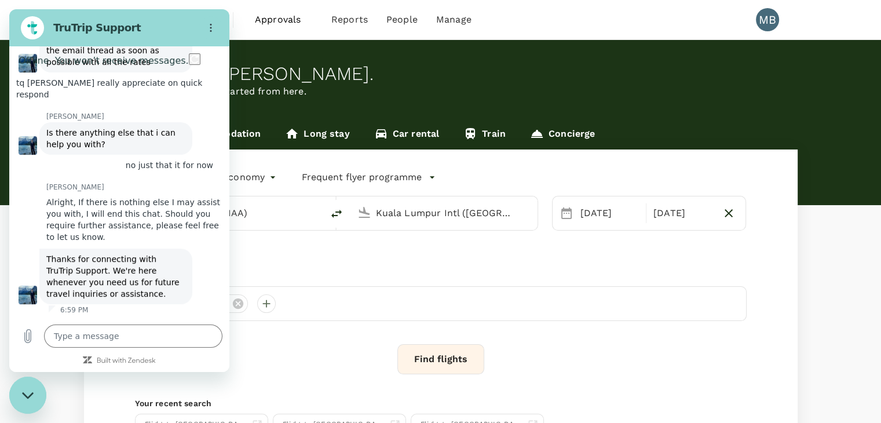
click at [21, 387] on div "Close messaging window" at bounding box center [27, 395] width 35 height 35
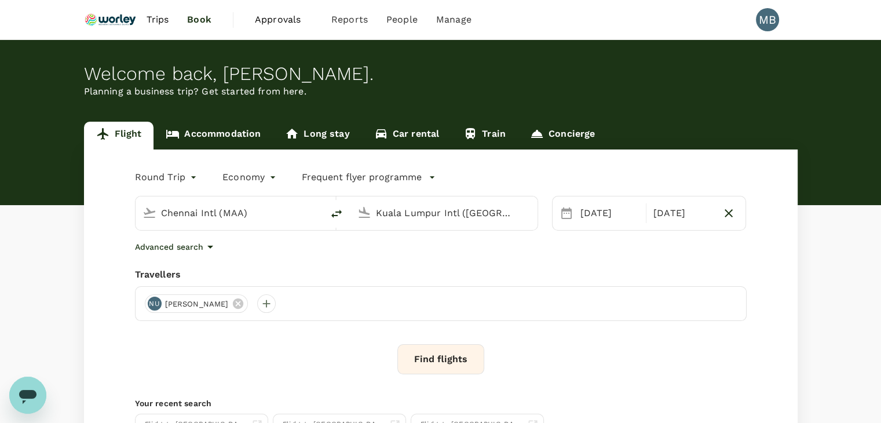
scroll to position [613, 0]
click at [126, 19] on img at bounding box center [110, 19] width 53 height 25
click at [225, 141] on link "Accommodation" at bounding box center [213, 136] width 119 height 28
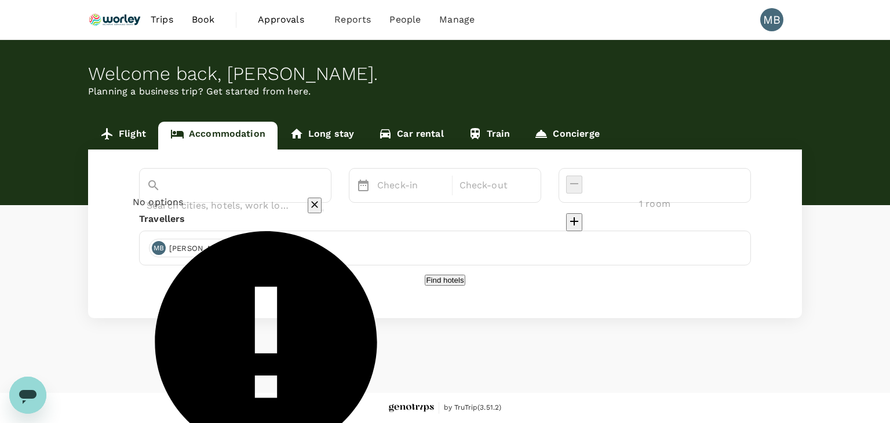
click at [238, 196] on input "text" at bounding box center [219, 205] width 145 height 18
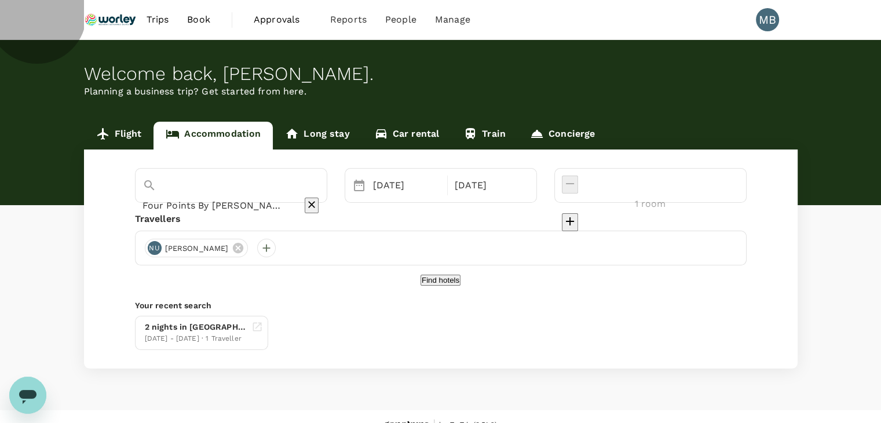
click at [436, 286] on button "Find hotels" at bounding box center [441, 280] width 40 height 11
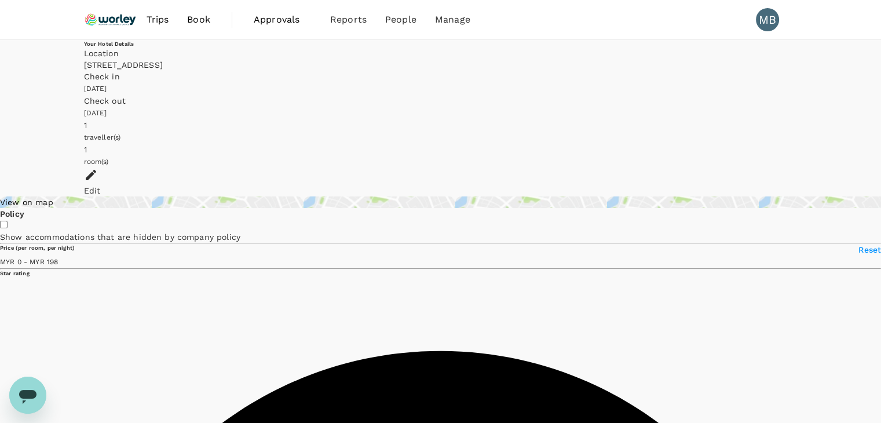
click at [28, 391] on icon "Open messaging window" at bounding box center [27, 397] width 17 height 14
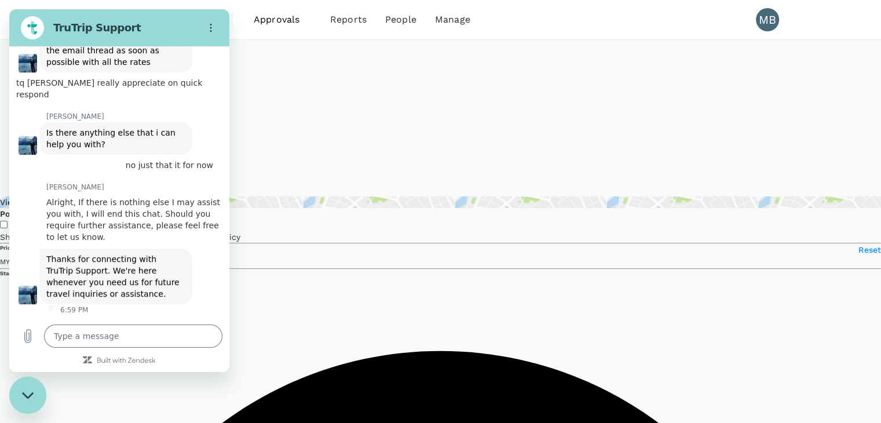
drag, startPoint x: 25, startPoint y: 392, endPoint x: 58, endPoint y: 704, distance: 314.1
click at [25, 392] on icon "Close messaging window" at bounding box center [28, 396] width 12 height 8
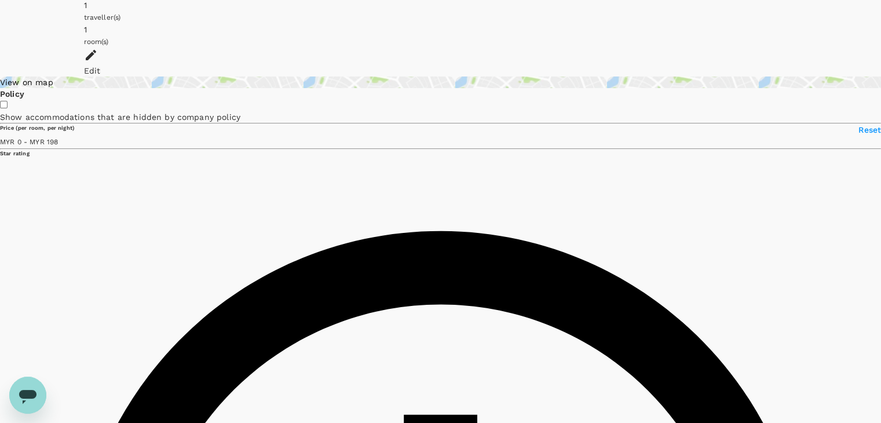
scroll to position [116, 0]
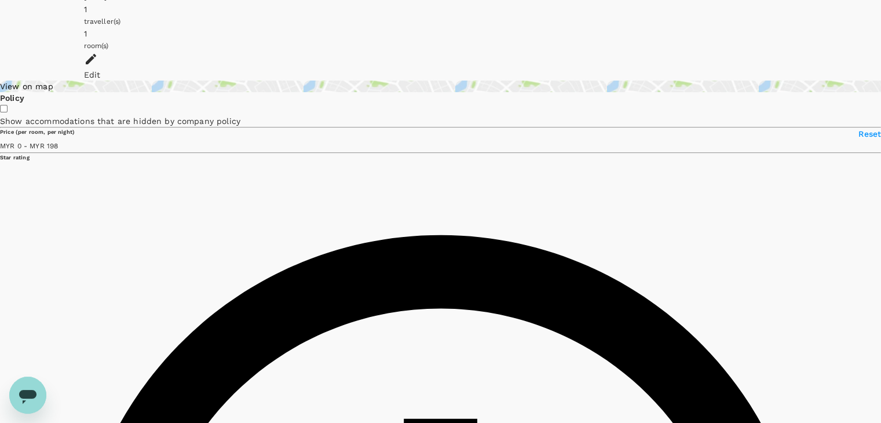
click at [35, 392] on icon "Open messaging window" at bounding box center [27, 397] width 17 height 14
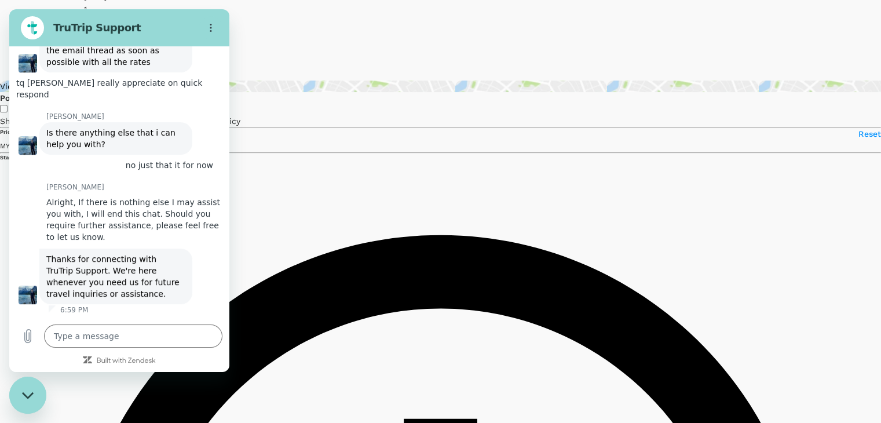
scroll to position [594, 0]
click at [21, 389] on div "Close messaging window" at bounding box center [27, 395] width 35 height 35
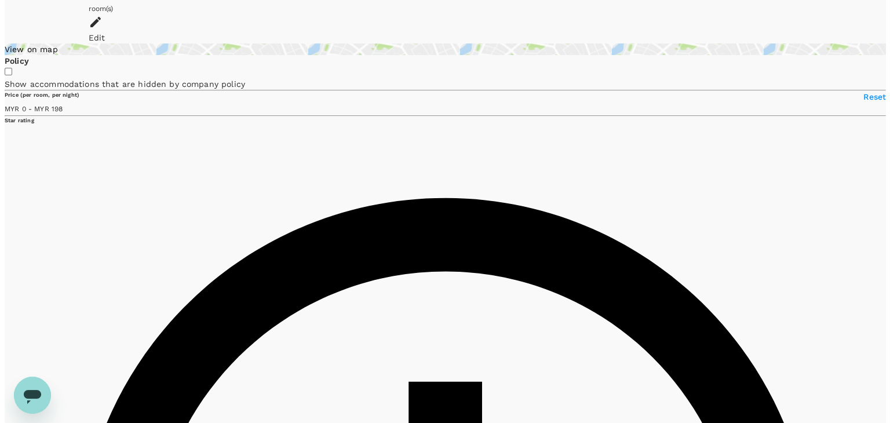
scroll to position [174, 0]
